Goal: Information Seeking & Learning: Learn about a topic

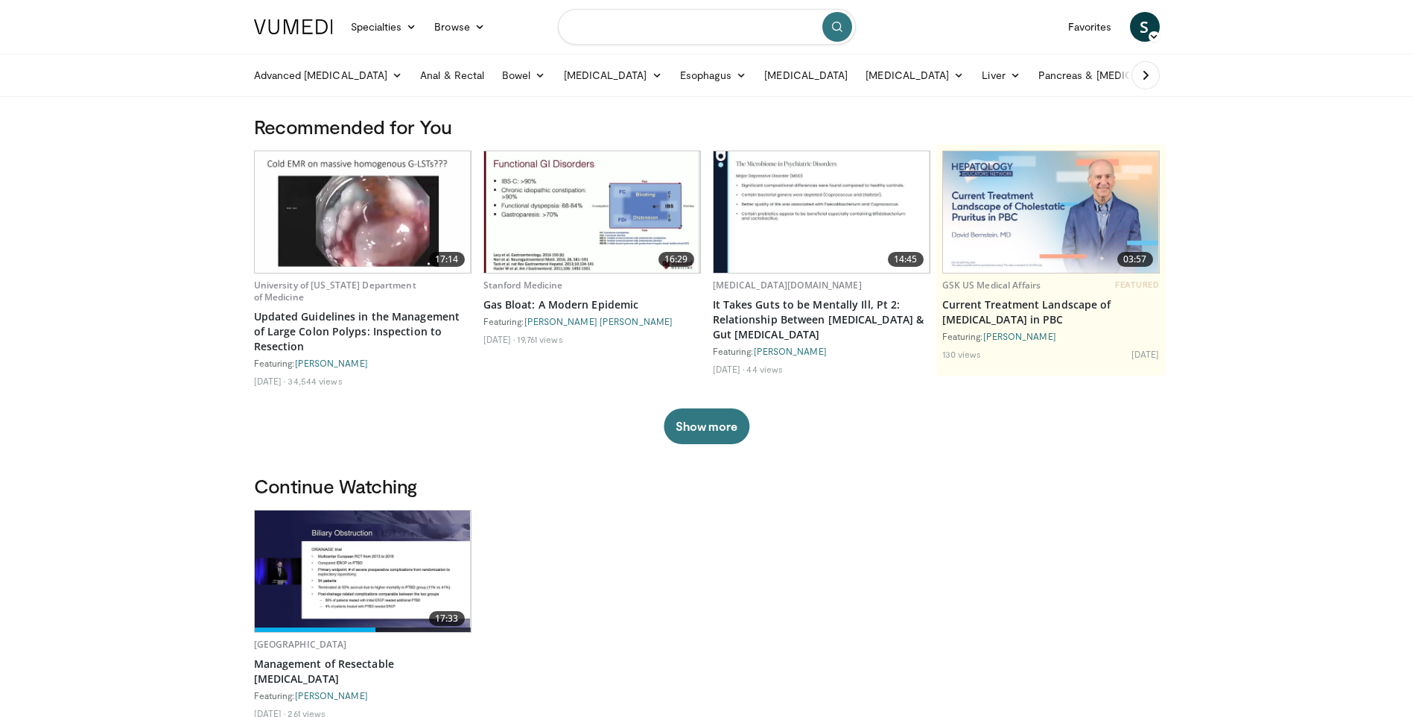
click at [726, 17] on input "Search topics, interventions" at bounding box center [707, 27] width 298 height 36
type input "**********"
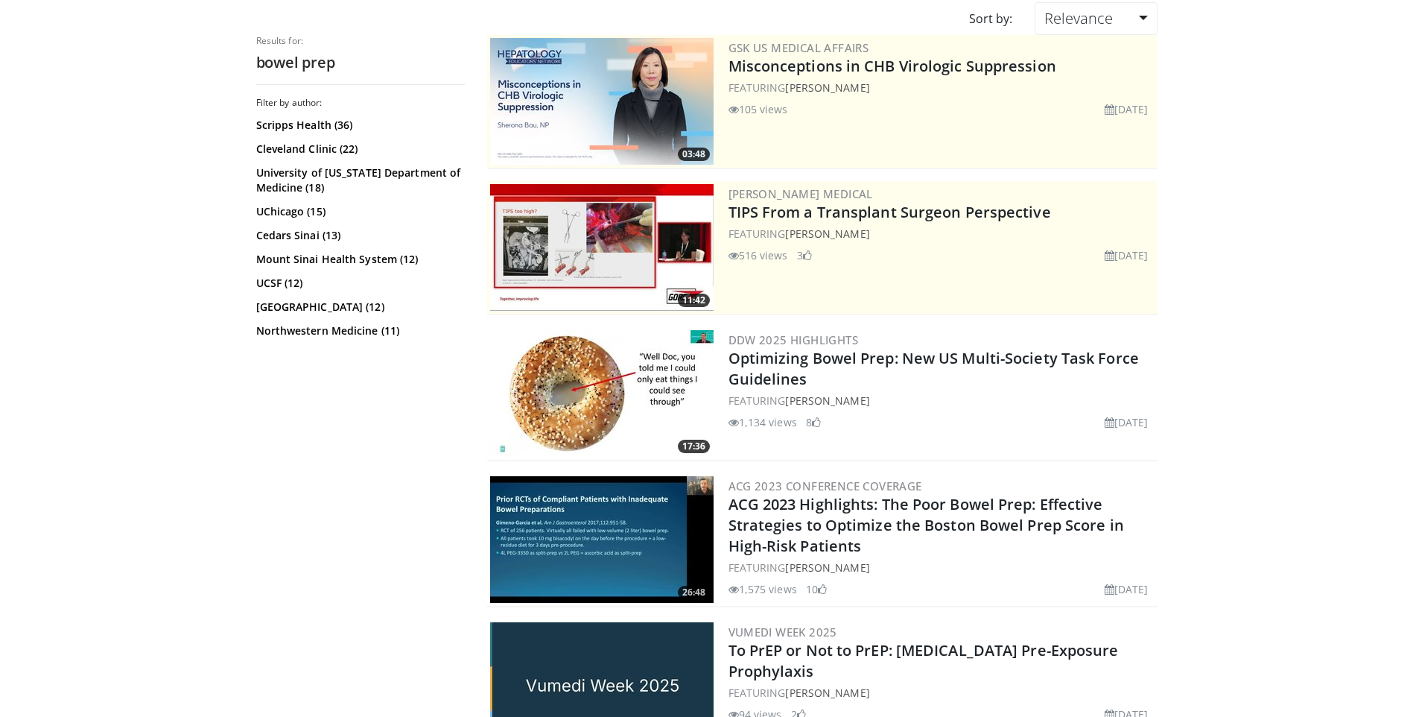
scroll to position [149, 0]
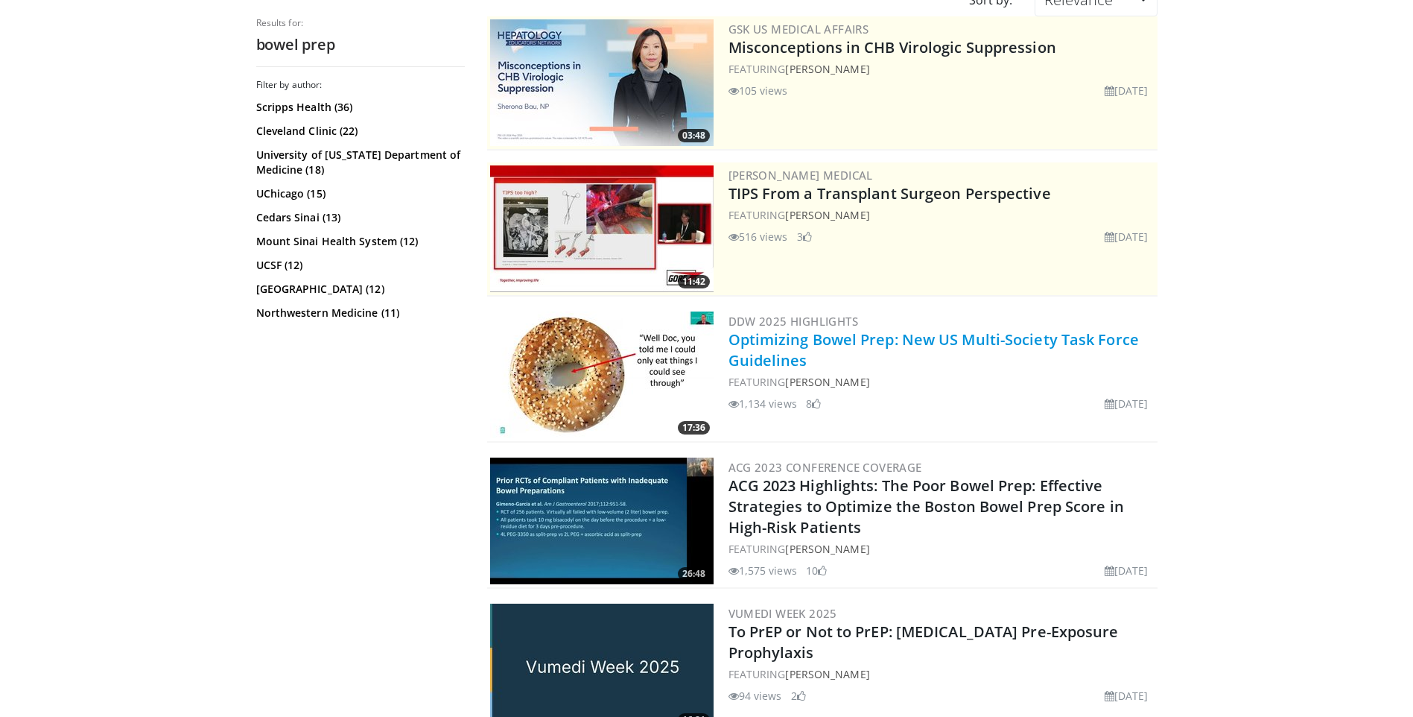
click at [843, 340] on link "Optimizing Bowel Prep: New US Multi-Society Task Force Guidelines" at bounding box center [934, 349] width 411 height 41
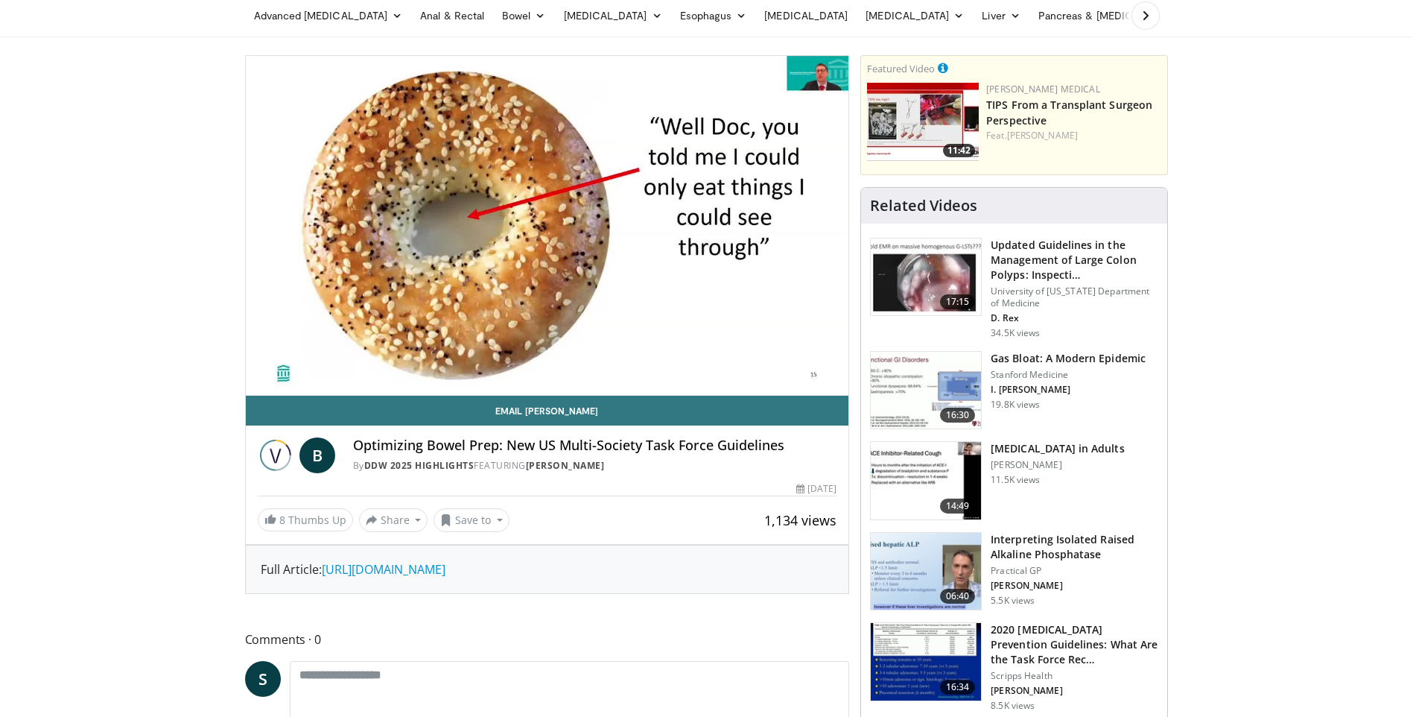
scroll to position [224, 0]
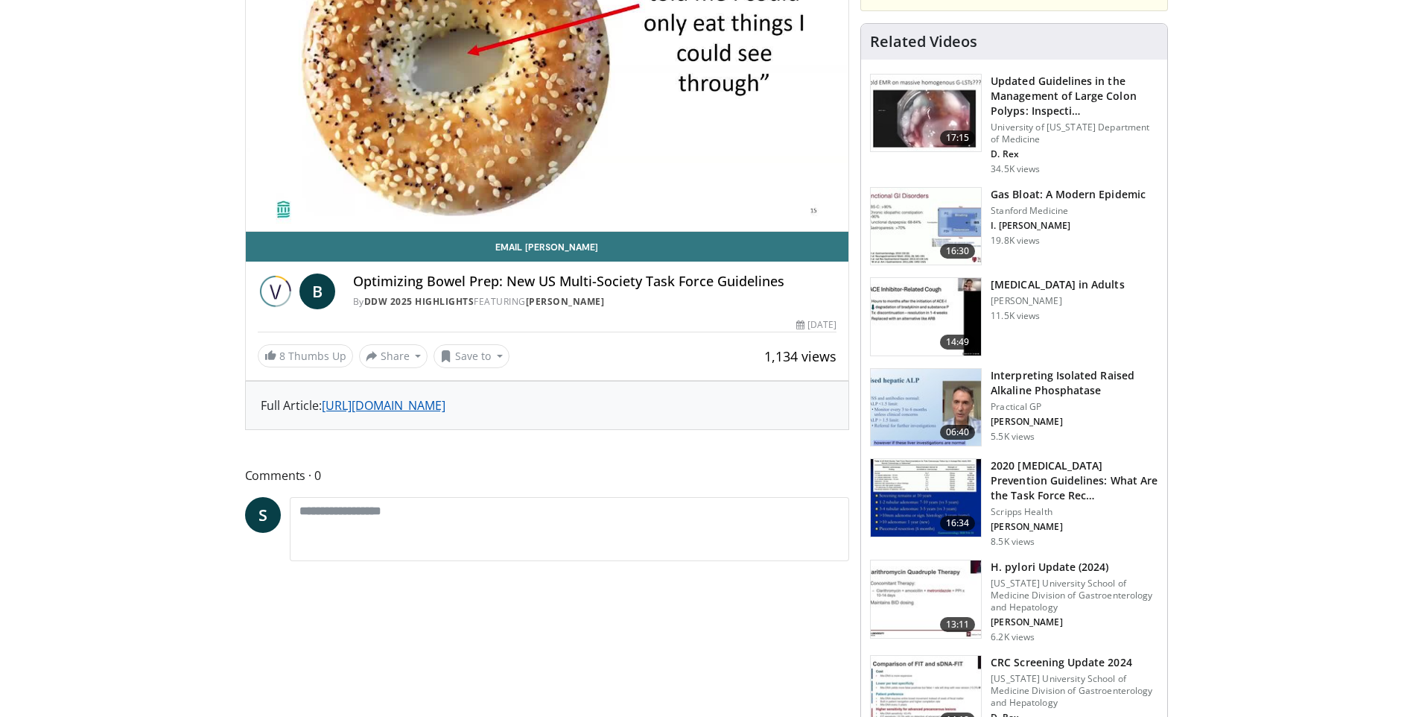
click at [446, 409] on link "https://www.gastrojournal.org/article/S0016-5085(25)00361-0/fulltext" at bounding box center [384, 405] width 124 height 16
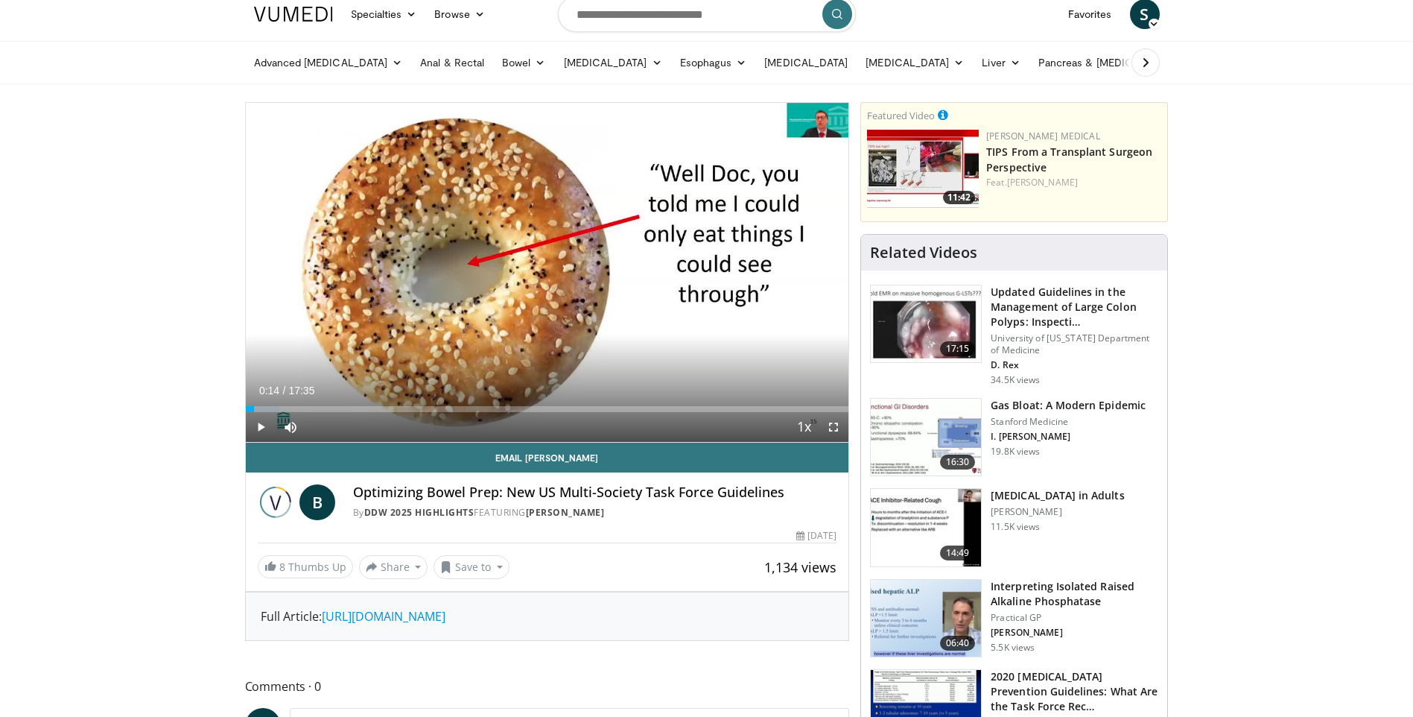
scroll to position [0, 0]
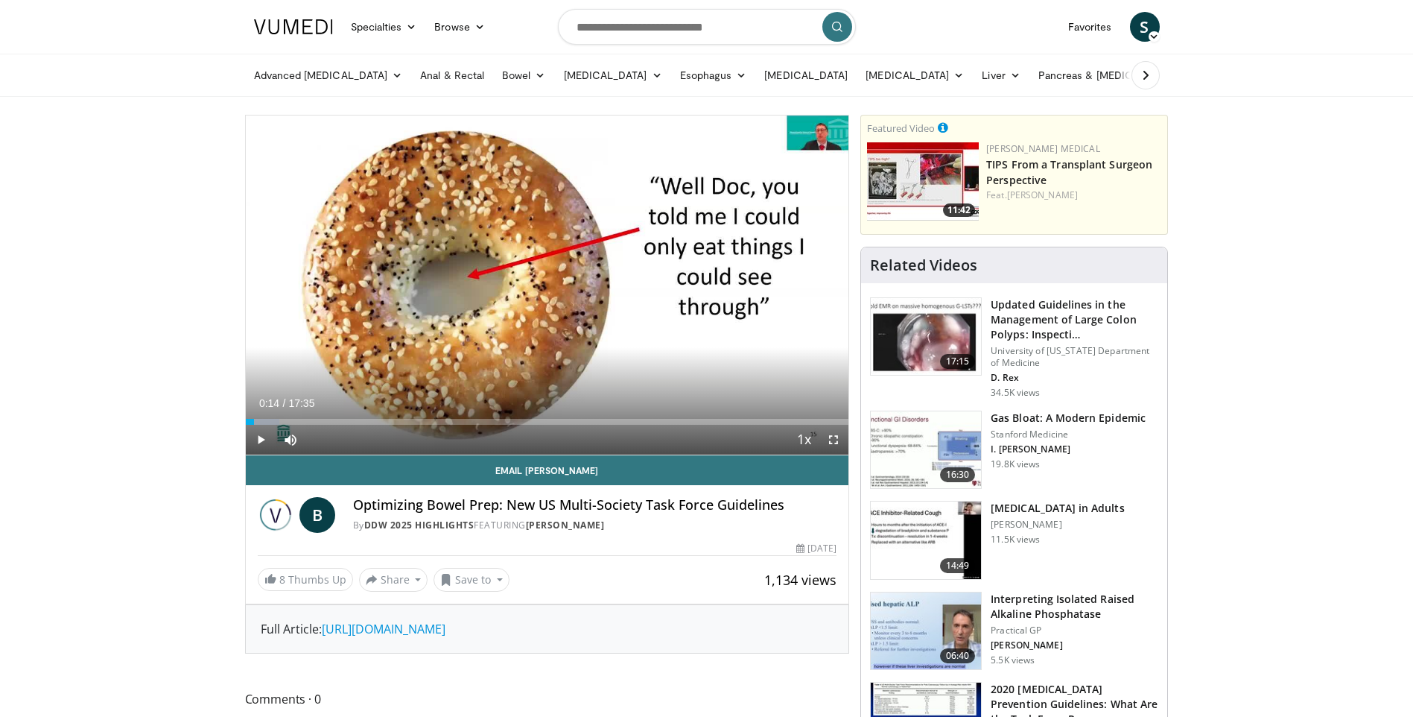
click at [273, 421] on div "Progress Bar" at bounding box center [273, 422] width 1 height 6
click at [315, 421] on div "Progress Bar" at bounding box center [315, 422] width 1 height 6
click at [259, 437] on span "Video Player" at bounding box center [261, 440] width 30 height 30
click at [364, 421] on div "Progress Bar" at bounding box center [364, 422] width 1 height 6
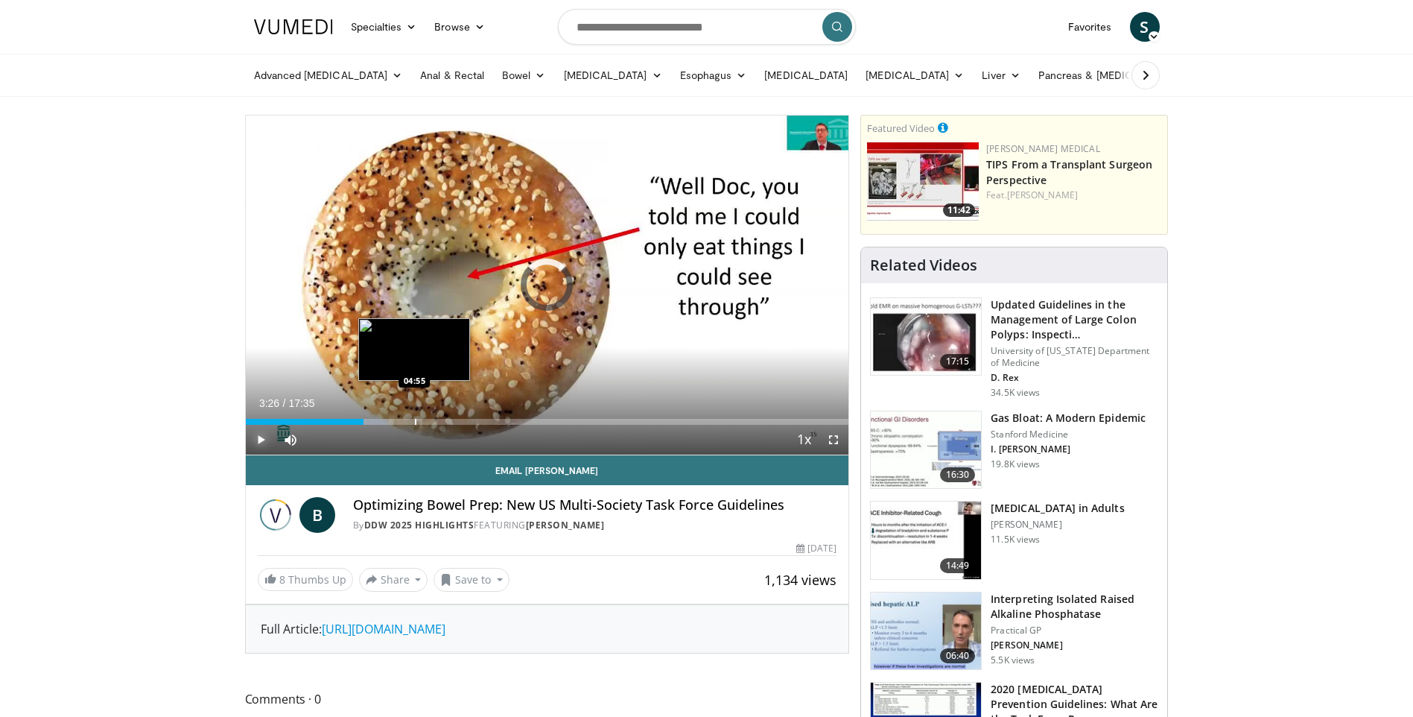
click at [415, 419] on div "Progress Bar" at bounding box center [415, 422] width 1 height 6
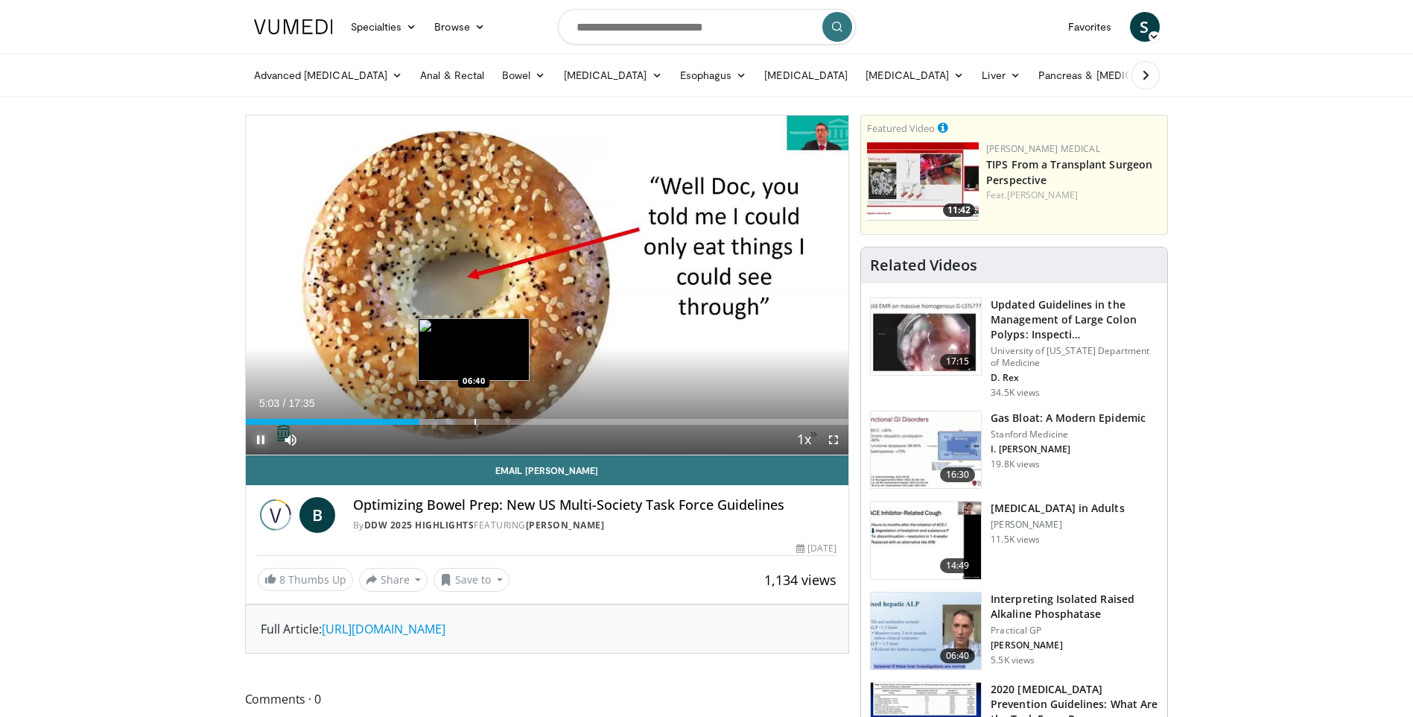
click at [475, 421] on div "Progress Bar" at bounding box center [475, 422] width 1 height 6
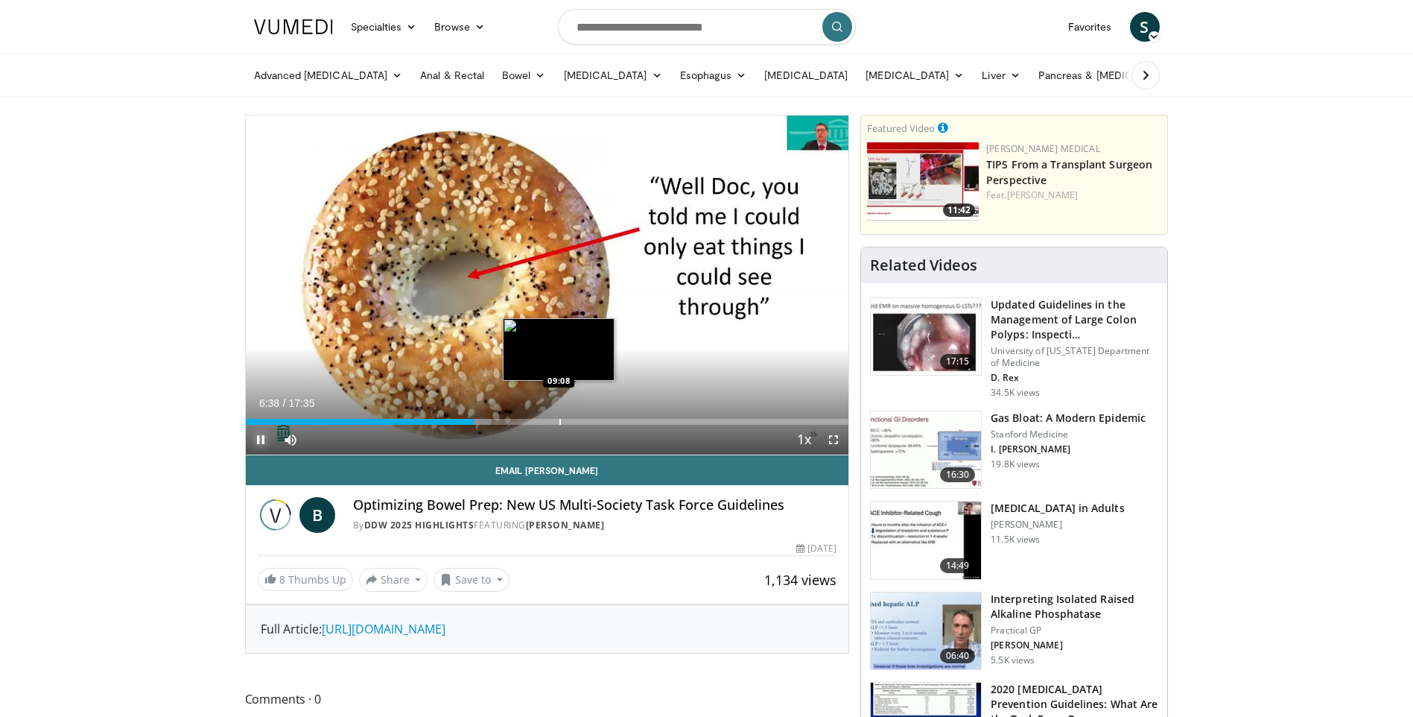
click at [560, 419] on div "Progress Bar" at bounding box center [560, 422] width 1 height 6
click at [603, 419] on div "Progress Bar" at bounding box center [602, 422] width 1 height 6
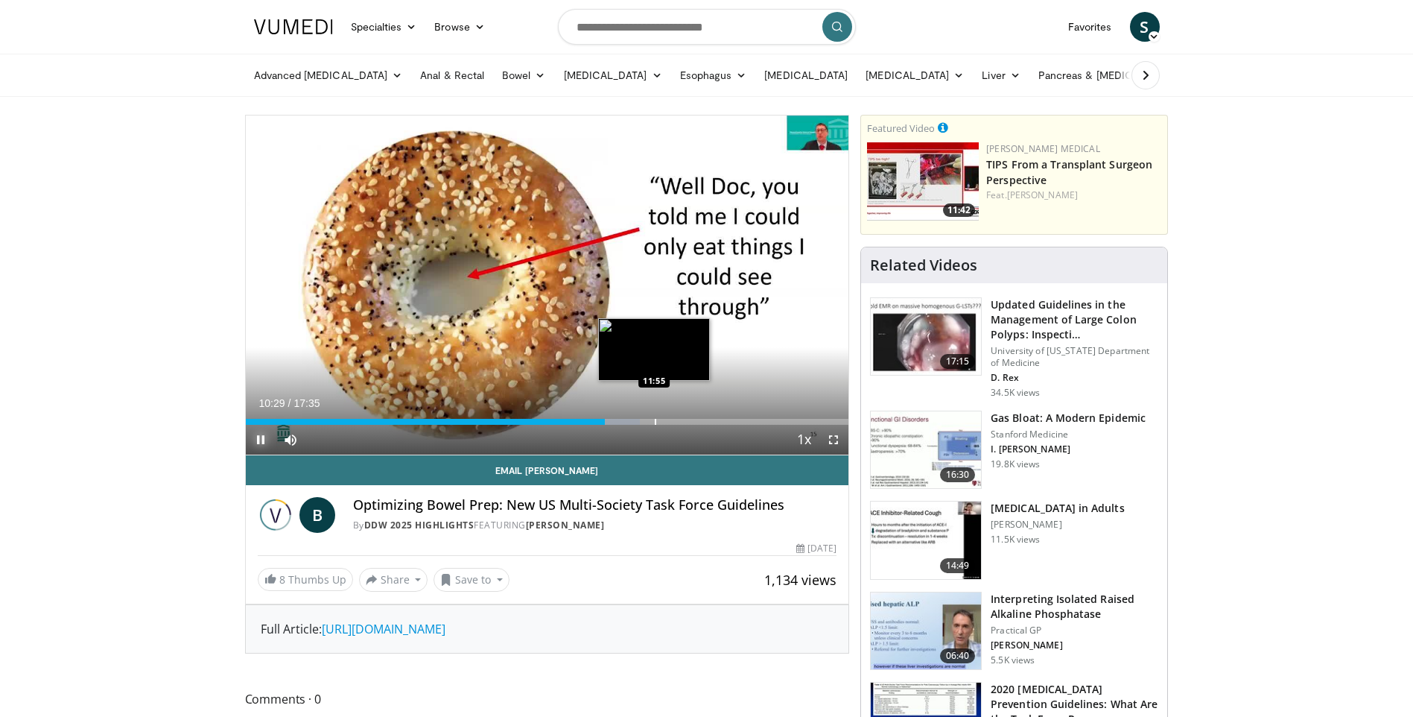
click at [654, 417] on div "Loaded : 65.37% 10:29 11:55" at bounding box center [548, 418] width 604 height 14
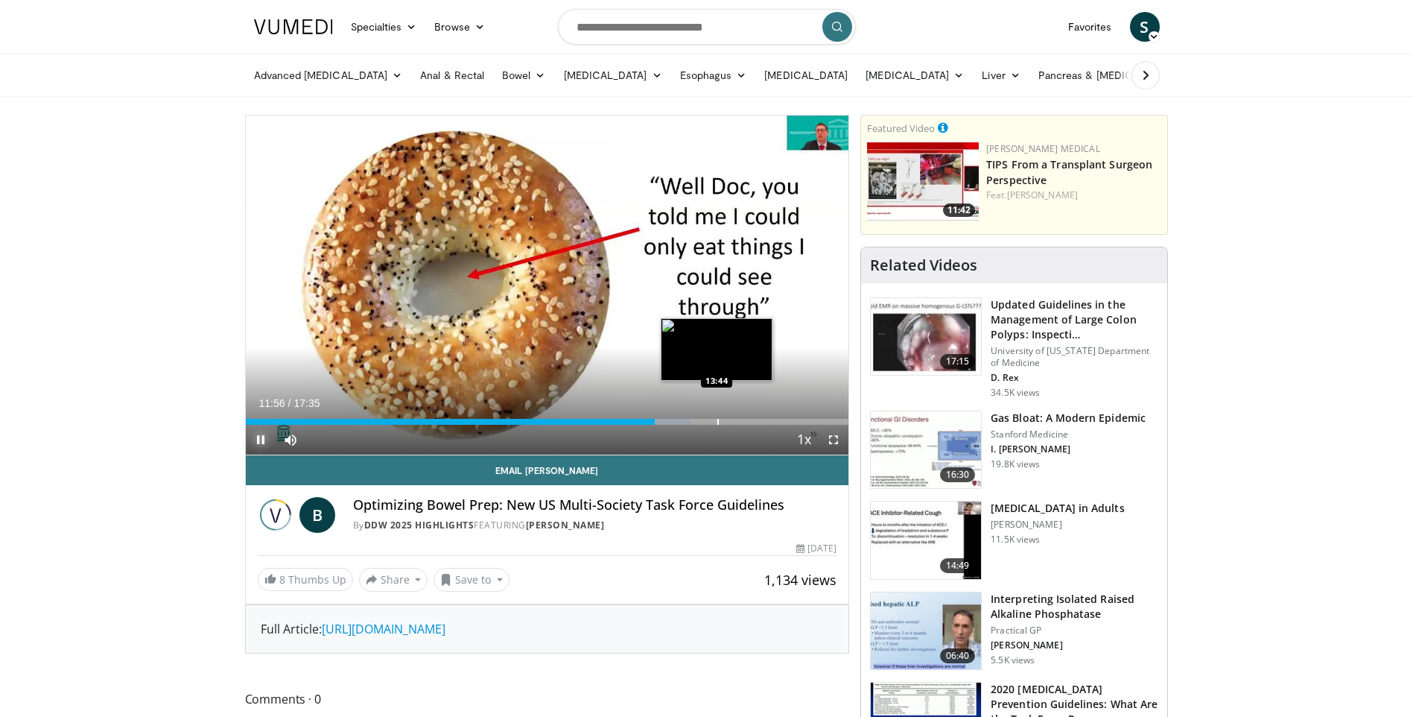
click at [718, 420] on div "Progress Bar" at bounding box center [718, 422] width 1 height 6
click at [763, 421] on div "Progress Bar" at bounding box center [763, 422] width 1 height 6
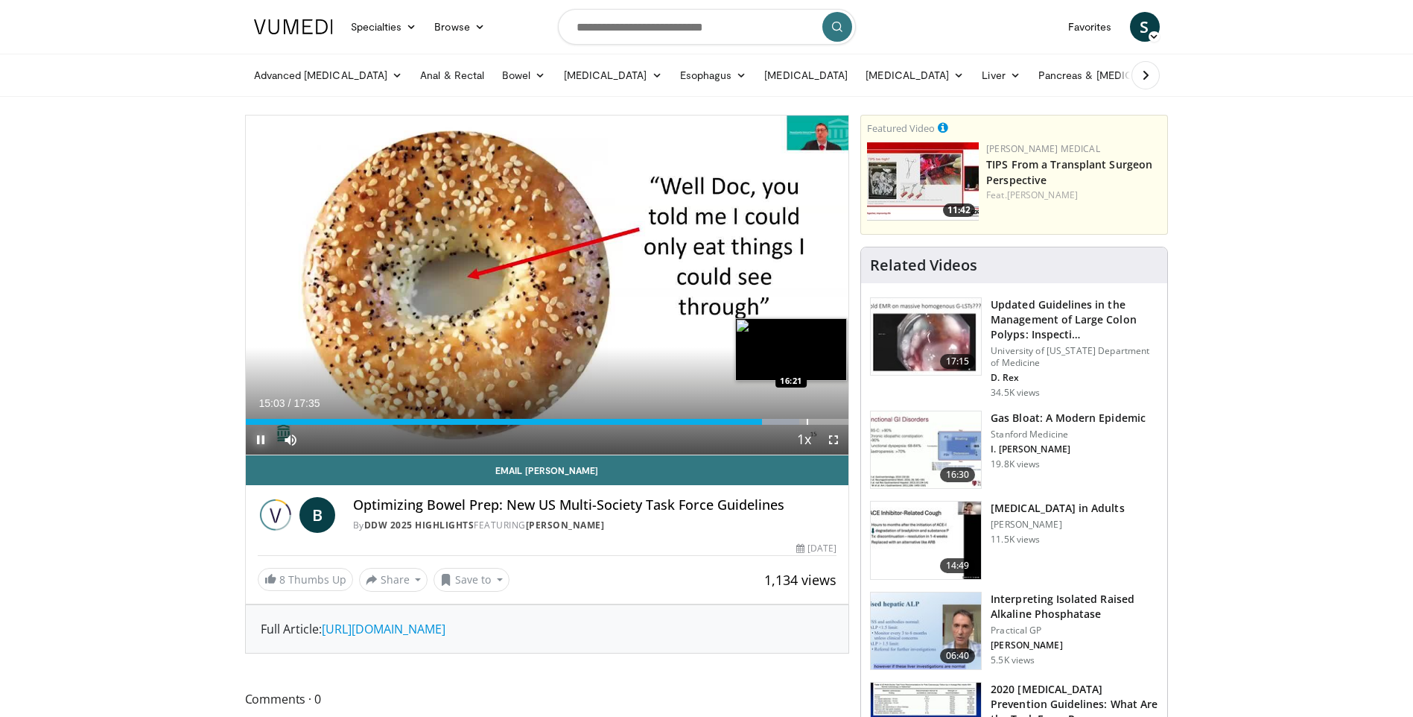
click at [807, 423] on div "Progress Bar" at bounding box center [807, 422] width 1 height 6
click at [829, 422] on div "Progress Bar" at bounding box center [829, 422] width 1 height 6
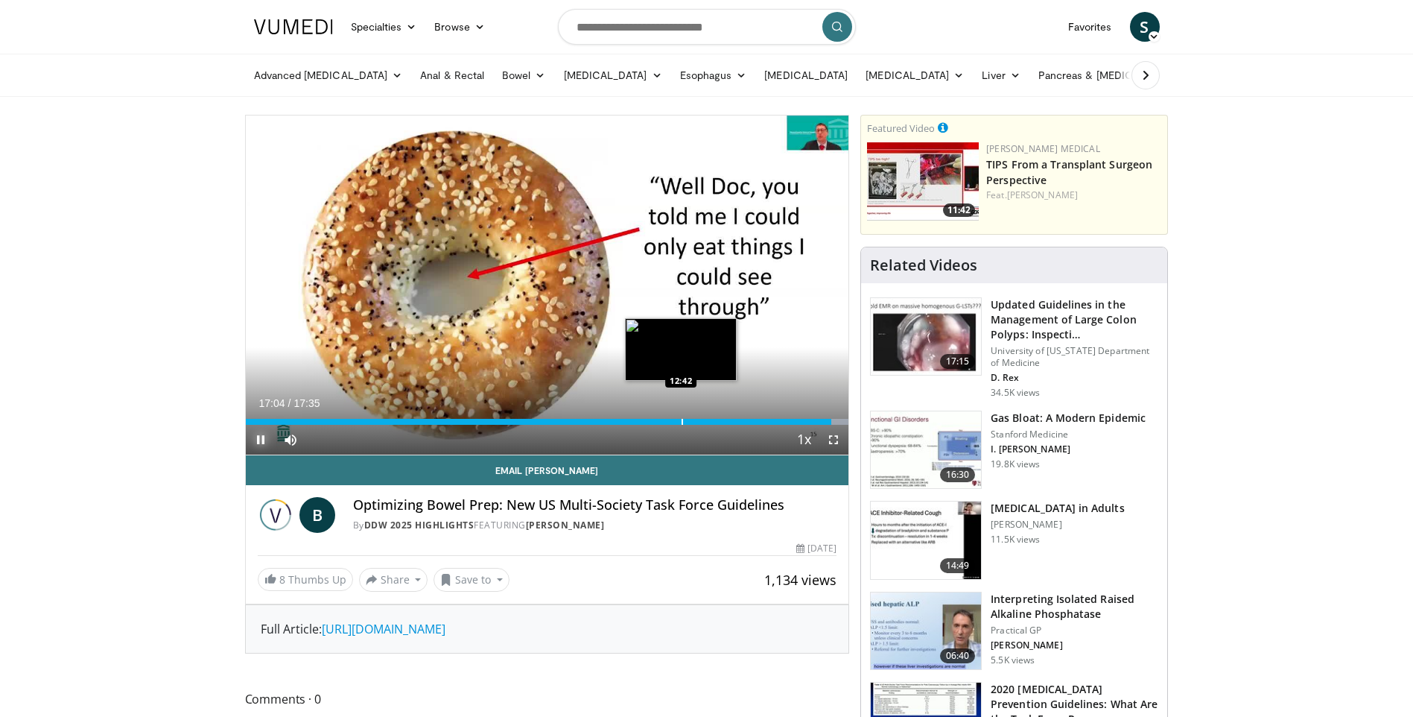
click at [682, 419] on div "Progress Bar" at bounding box center [682, 422] width 1 height 6
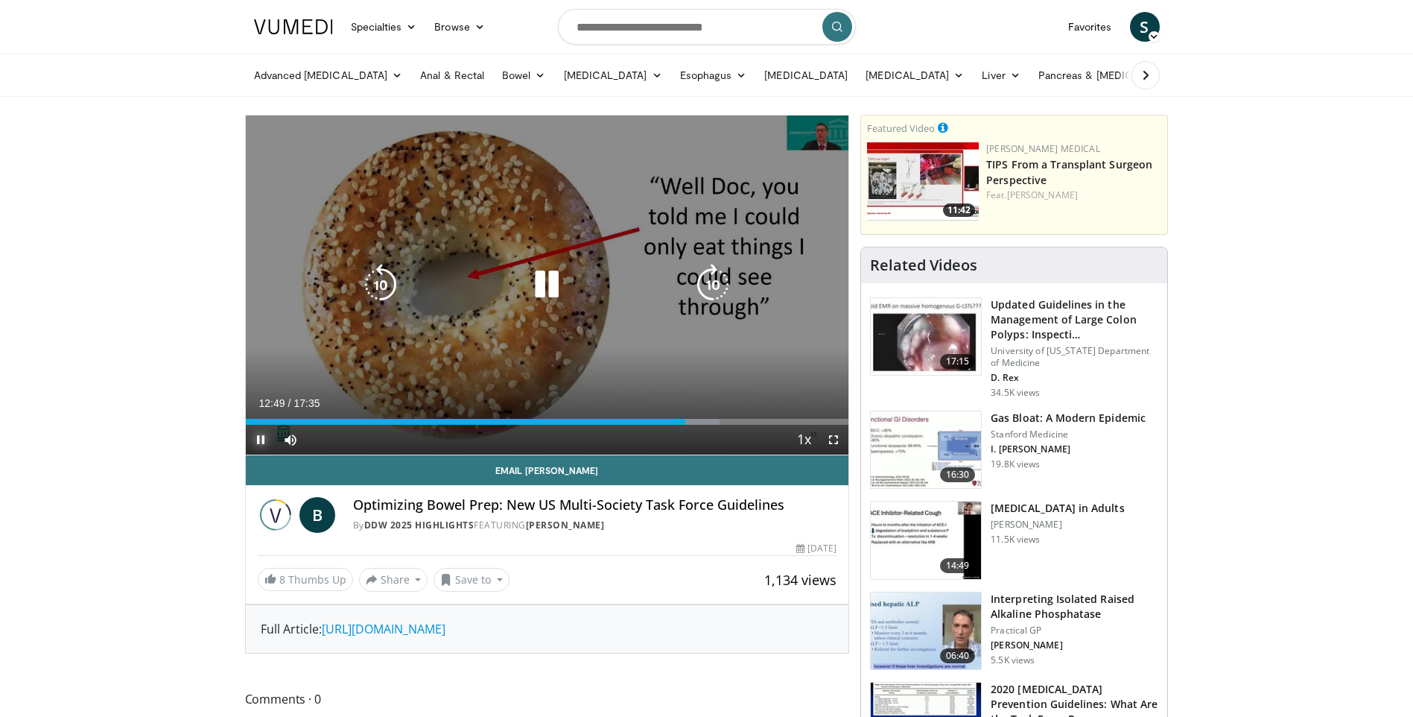
click at [628, 417] on div "Loaded : 78.63% 12:50 10:47" at bounding box center [548, 418] width 604 height 14
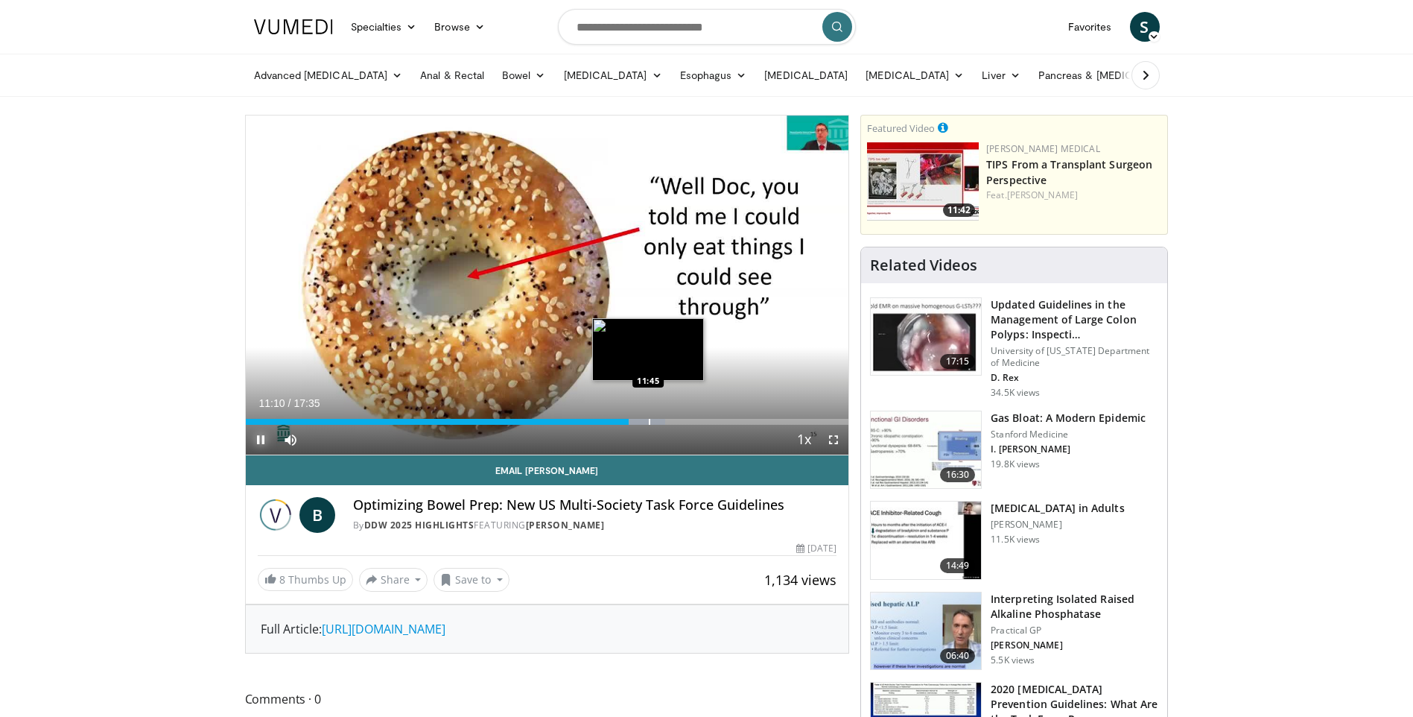
click at [649, 420] on div "Progress Bar" at bounding box center [649, 422] width 1 height 6
click at [667, 420] on div "Progress Bar" at bounding box center [667, 422] width 1 height 6
click at [689, 417] on div "Loaded : 75.79% 12:16 12:55" at bounding box center [548, 418] width 604 height 14
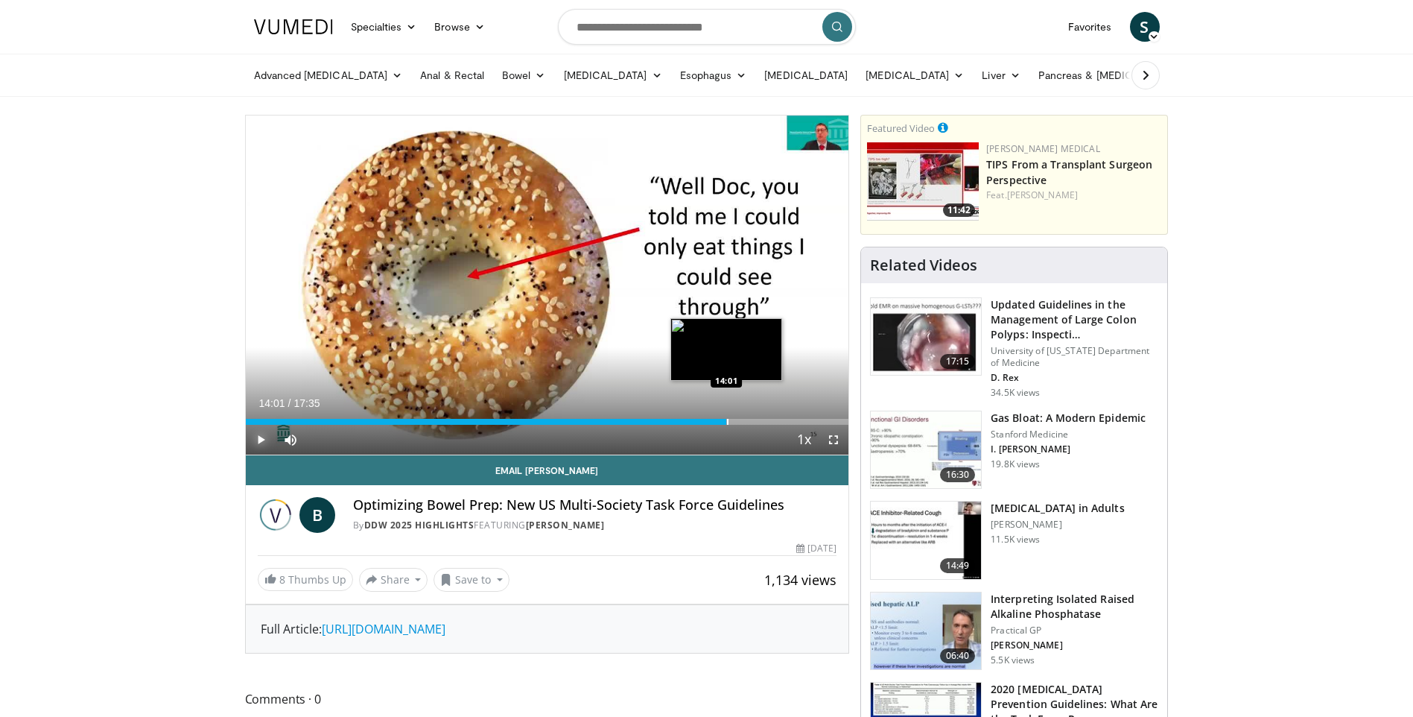
click at [726, 417] on div "Loaded : 79.87% 12:57 14:01" at bounding box center [548, 418] width 604 height 14
click at [762, 421] on div "Progress Bar" at bounding box center [762, 422] width 1 height 6
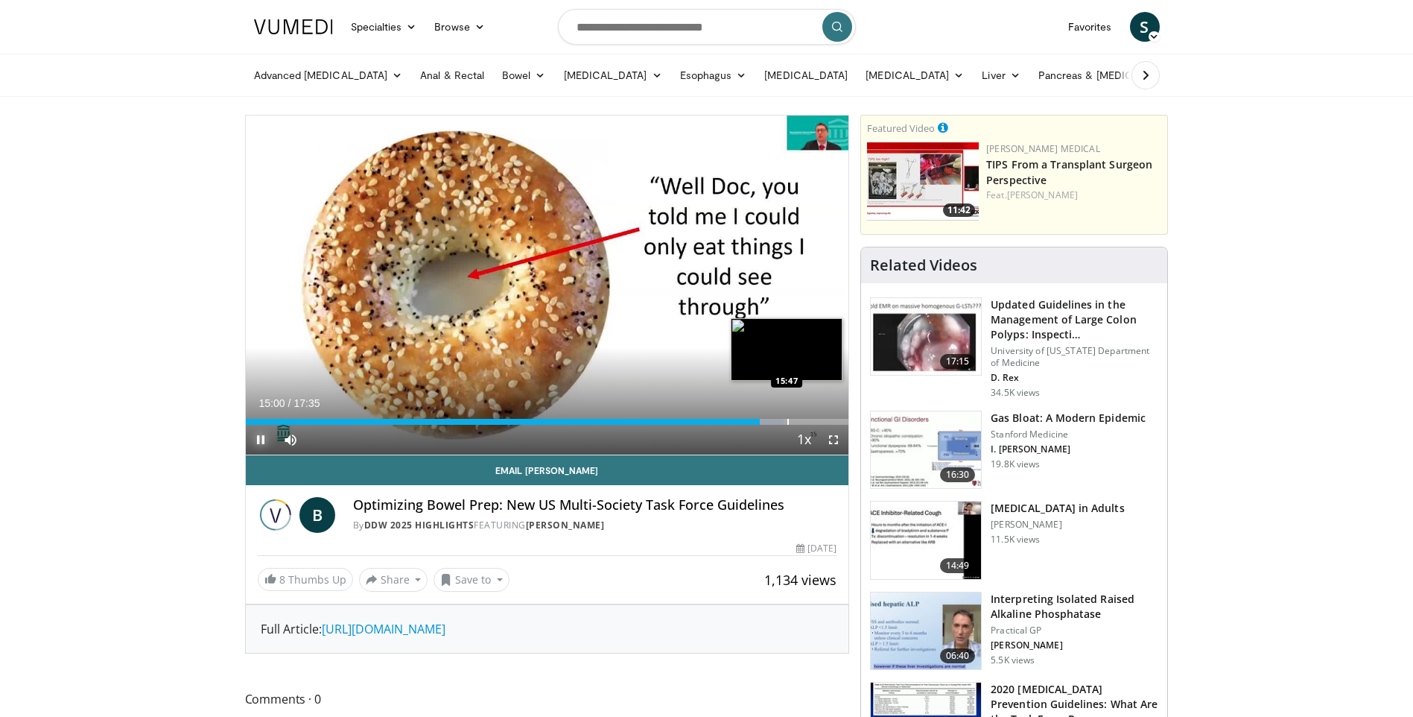
click at [788, 422] on div "Progress Bar" at bounding box center [788, 422] width 1 height 6
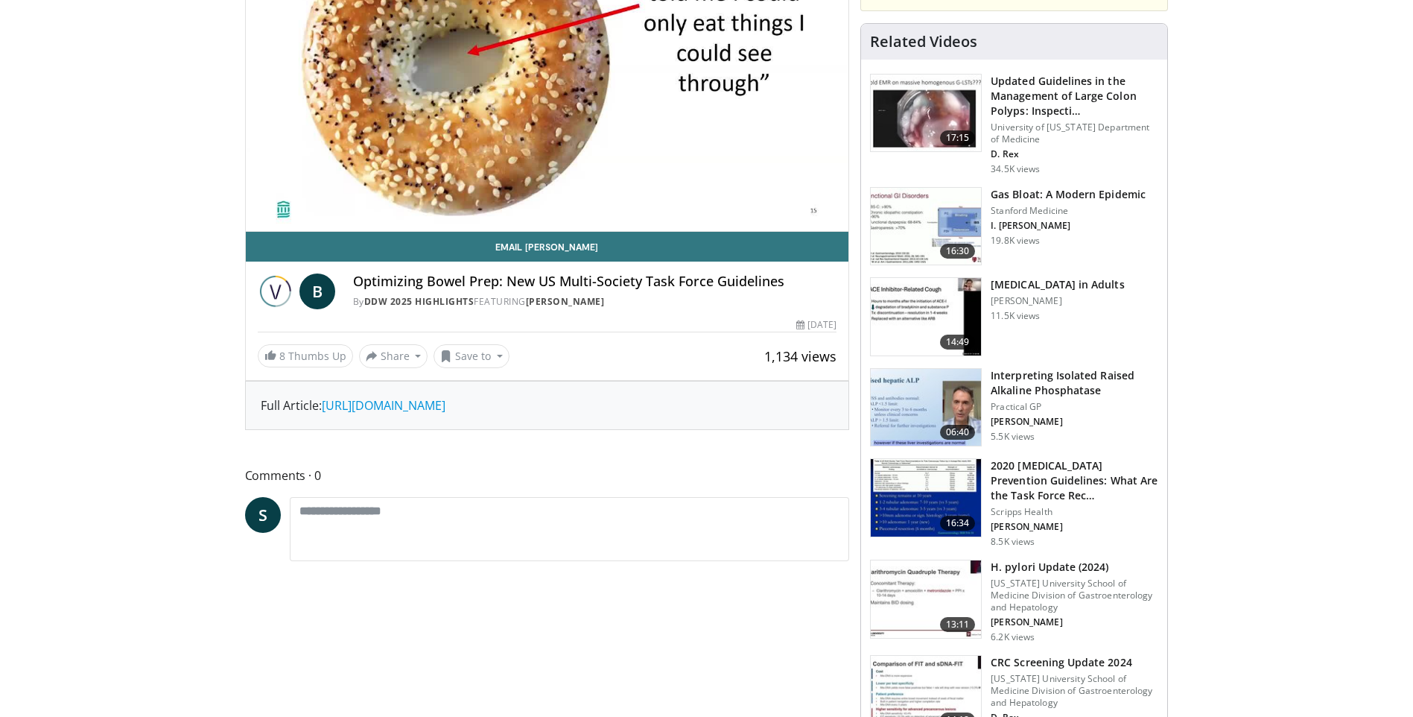
scroll to position [298, 0]
